Goal: Information Seeking & Learning: Compare options

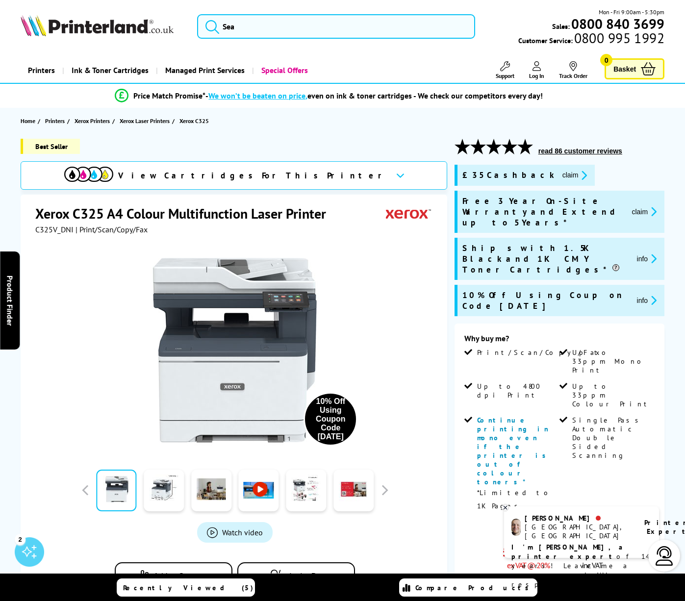
click at [507, 506] on icon at bounding box center [505, 507] width 6 height 7
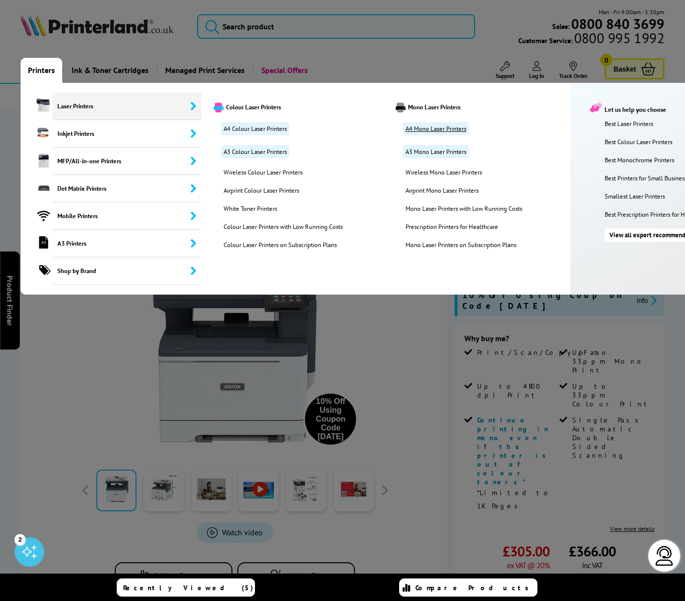
click at [440, 128] on link "A4 Mono Laser Printers" at bounding box center [436, 128] width 66 height 13
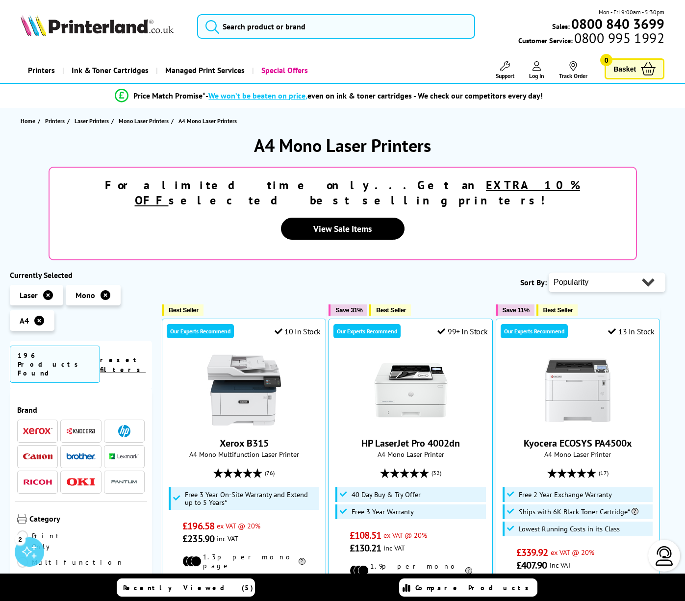
click at [647, 273] on select "Popularity Rating Price - Low to High Price - High to Low Running Costs - Low t…" at bounding box center [607, 283] width 117 height 20
select select "Price Descending"
click at [549, 273] on select "Popularity Rating Price - Low to High Price - High to Low Running Costs - Low t…" at bounding box center [607, 283] width 117 height 20
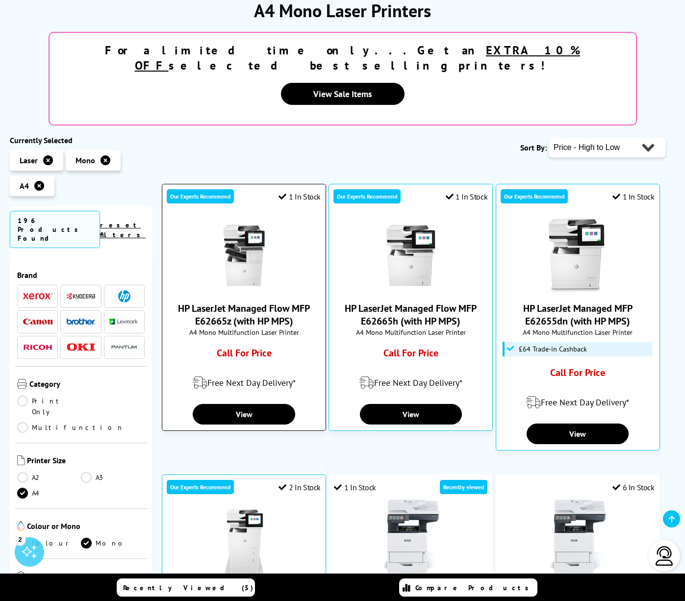
scroll to position [141, 0]
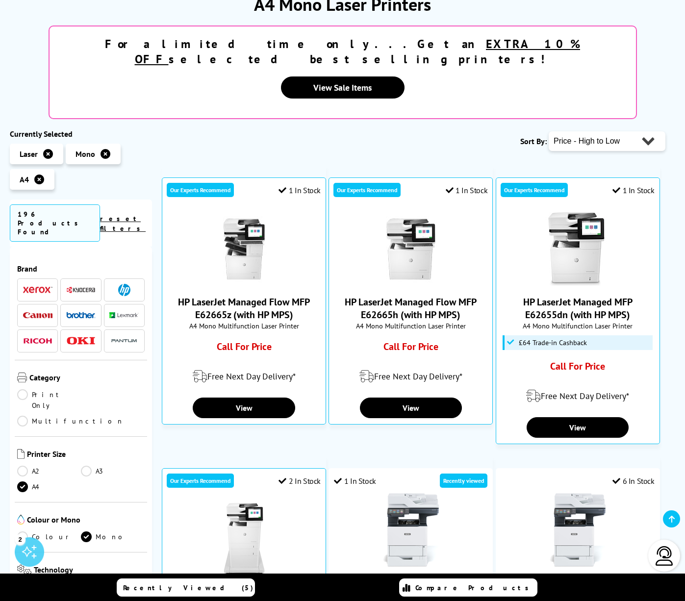
click at [38, 286] on img at bounding box center [37, 289] width 29 height 7
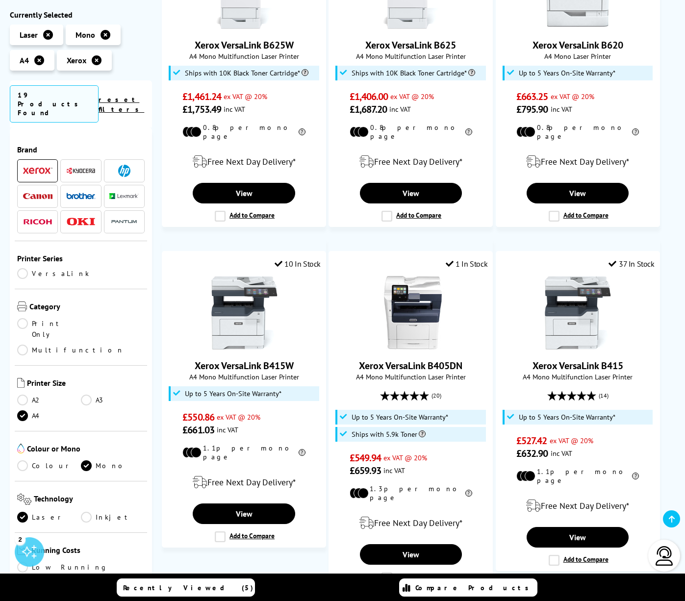
scroll to position [254, 0]
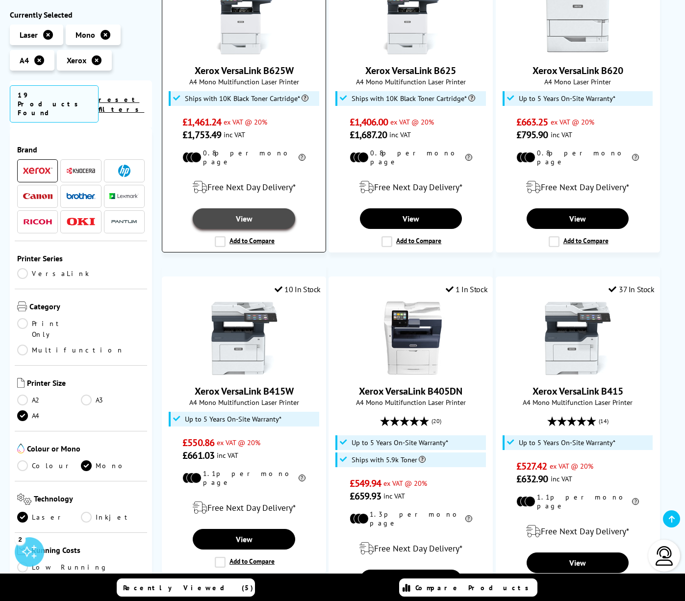
click at [255, 215] on link "View" at bounding box center [244, 218] width 102 height 21
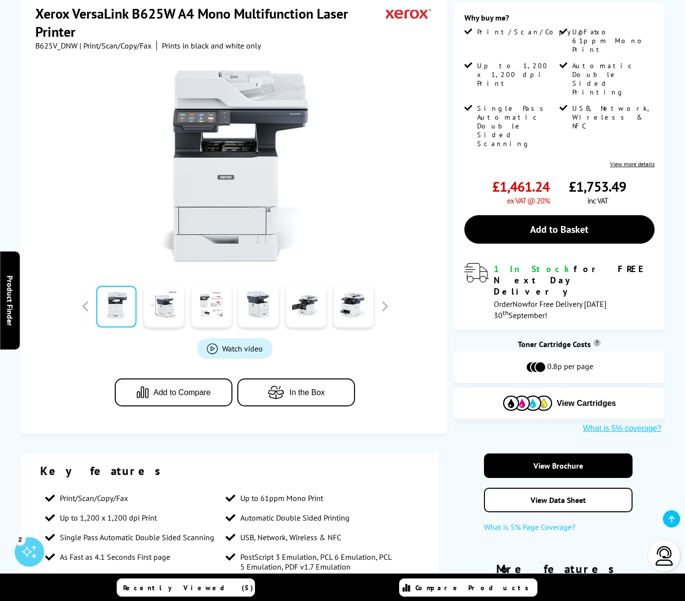
scroll to position [236, 0]
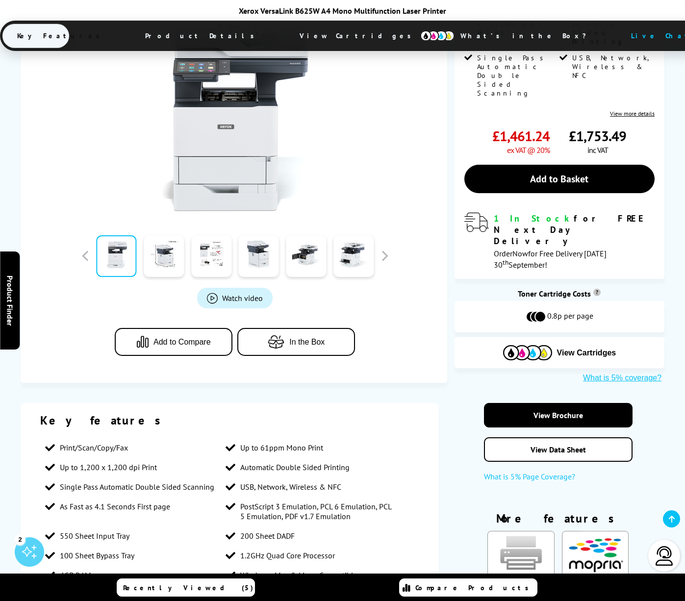
click at [246, 293] on span "Watch video" at bounding box center [242, 298] width 41 height 10
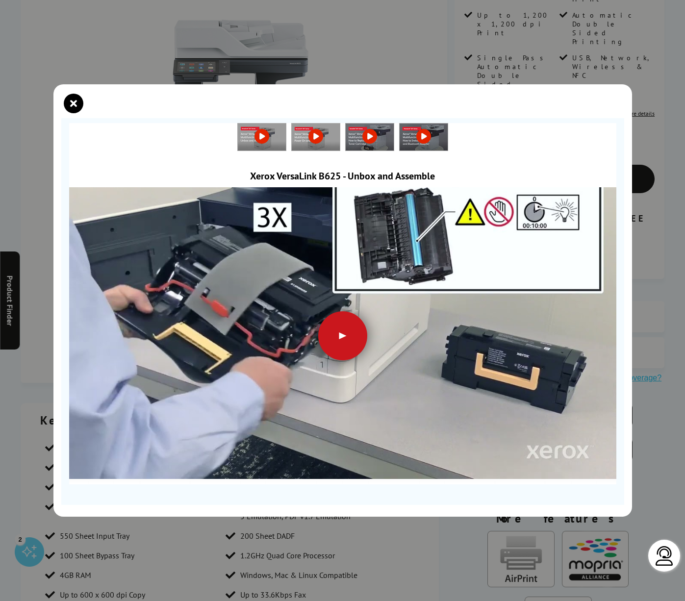
click at [343, 340] on div at bounding box center [342, 335] width 49 height 49
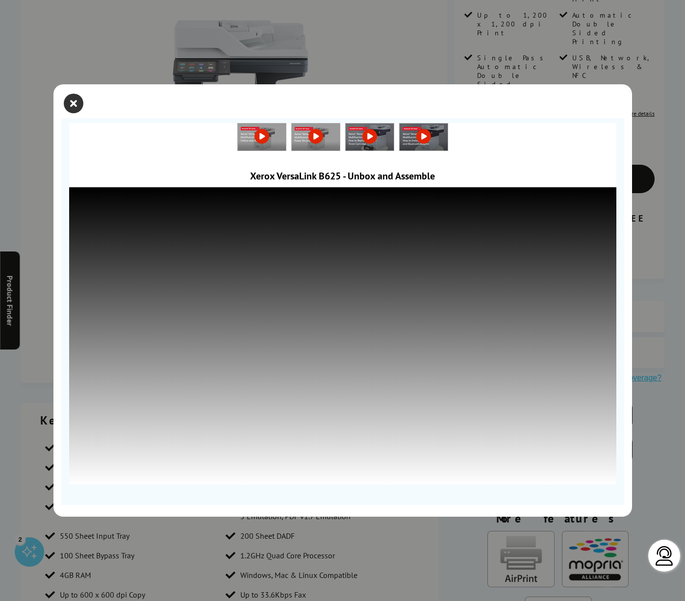
click at [72, 106] on icon "close modal" at bounding box center [74, 104] width 20 height 20
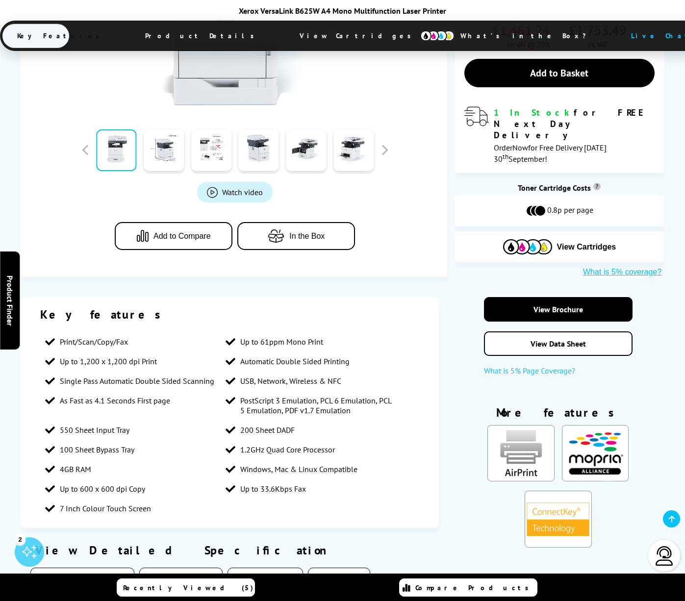
scroll to position [348, 0]
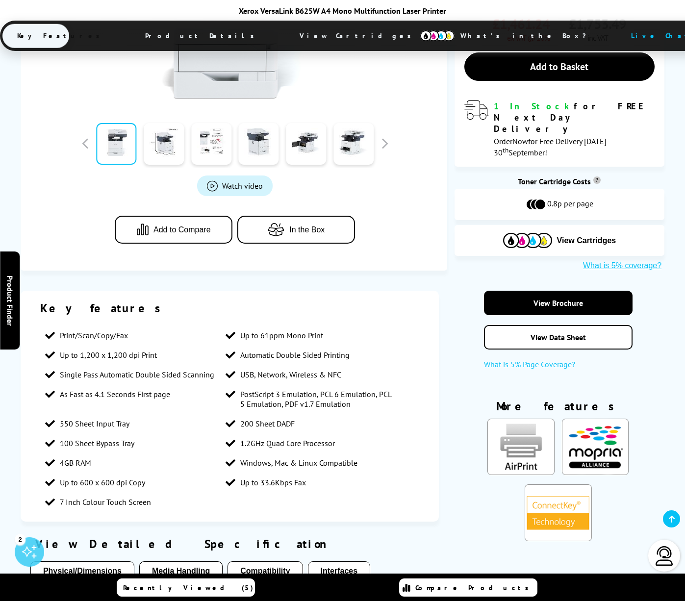
click at [215, 180] on span "Product_All_Videos" at bounding box center [212, 185] width 11 height 11
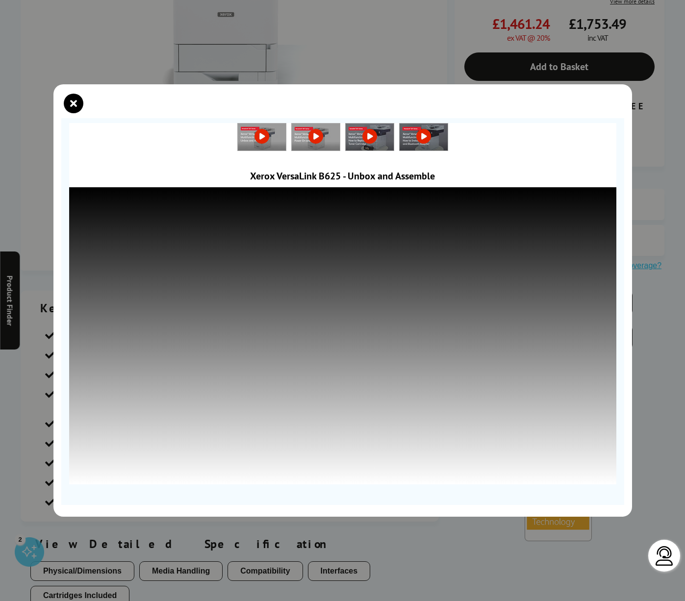
click at [72, 104] on icon "close modal" at bounding box center [74, 104] width 20 height 20
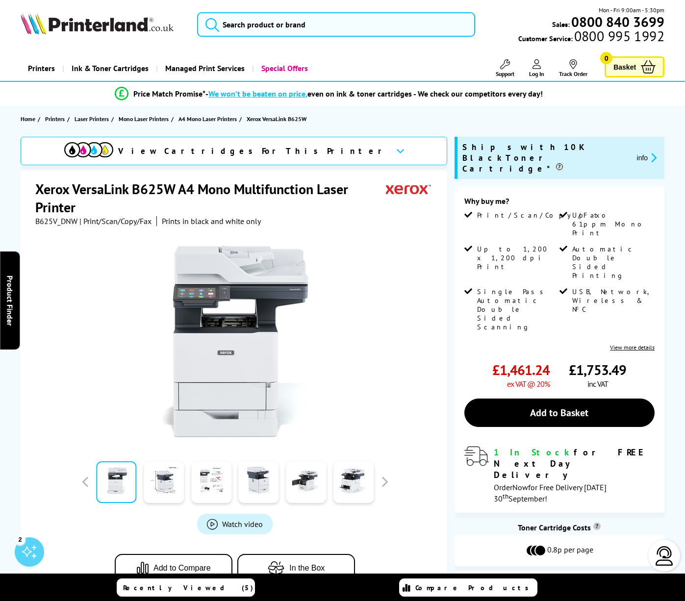
scroll to position [0, 0]
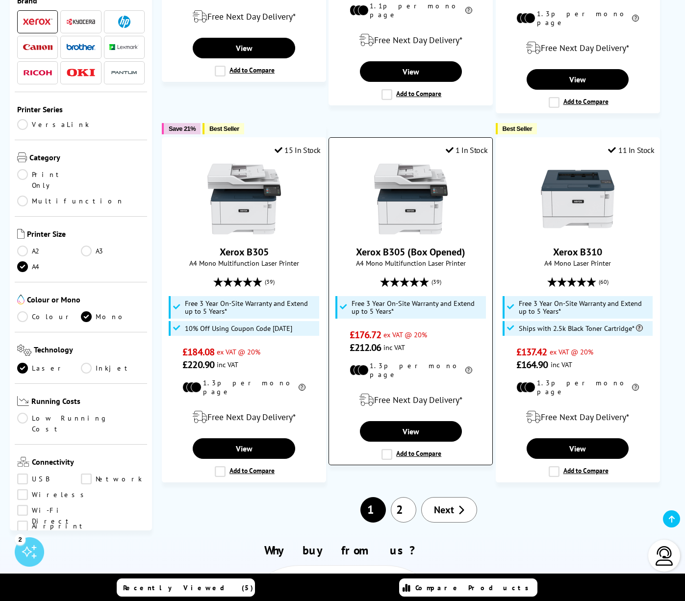
scroll to position [1123, 0]
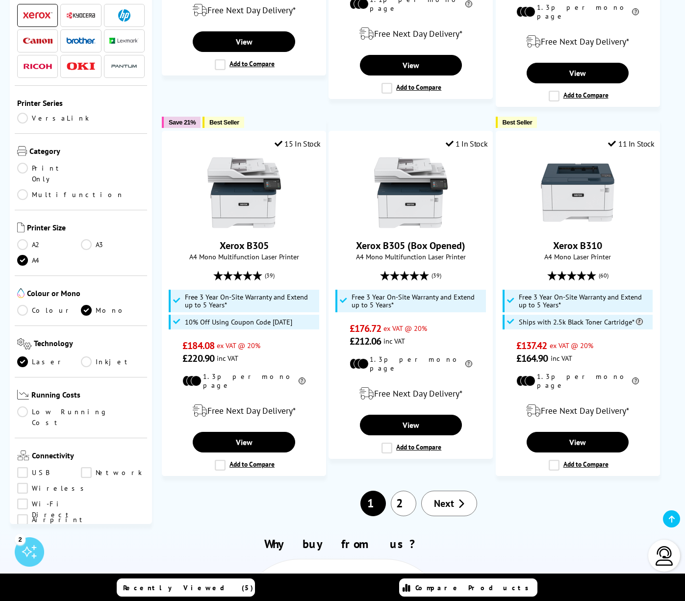
click at [402, 491] on link "2" at bounding box center [403, 503] width 25 height 25
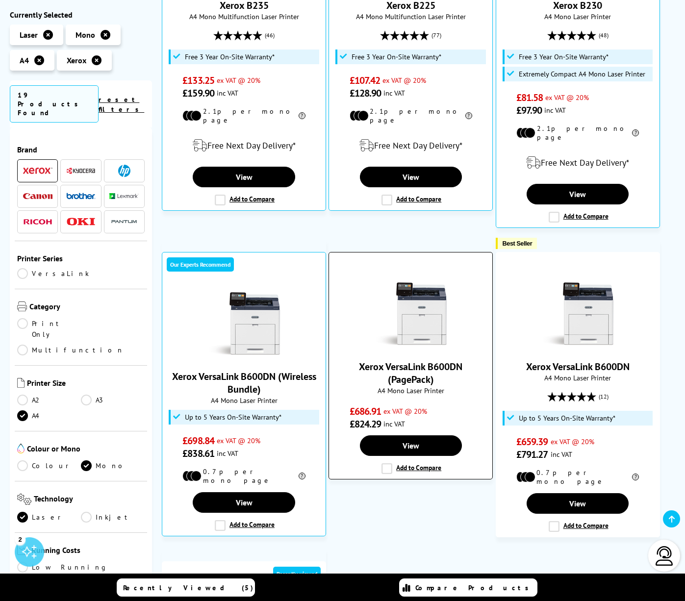
scroll to position [324, 0]
